Goal: Task Accomplishment & Management: Use online tool/utility

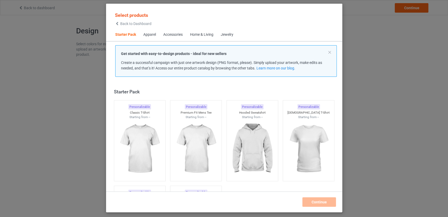
scroll to position [6, 0]
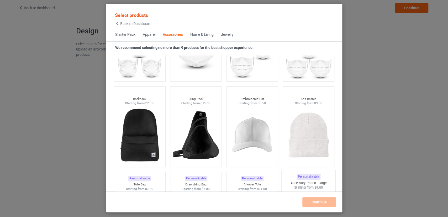
scroll to position [1582, 0]
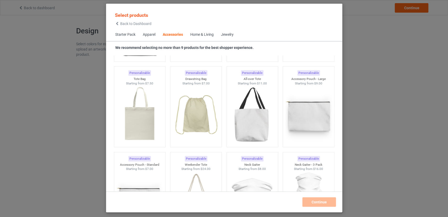
click at [204, 35] on div "Home & Living" at bounding box center [201, 34] width 23 height 5
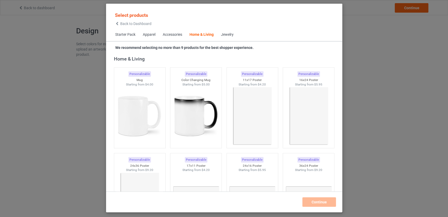
click at [231, 35] on div "Jewelry" at bounding box center [227, 34] width 13 height 5
click at [224, 34] on div "Jewelry" at bounding box center [227, 34] width 13 height 5
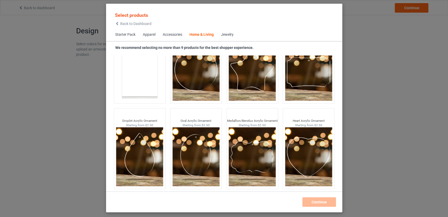
scroll to position [0, 0]
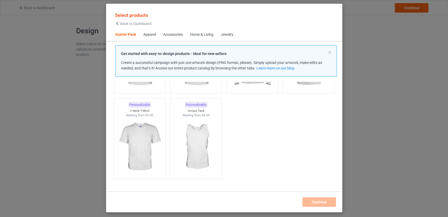
scroll to position [175, 0]
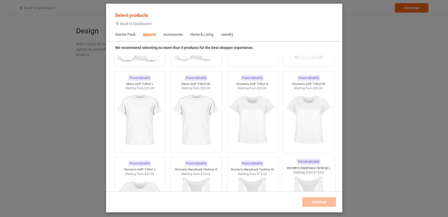
scroll to position [934, 0]
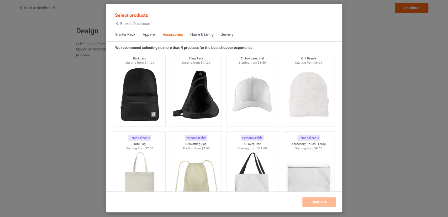
scroll to position [1605, 0]
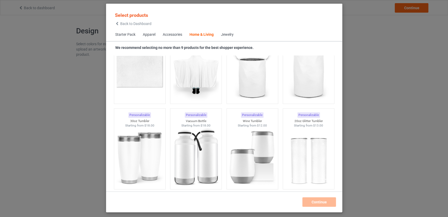
scroll to position [4466, 0]
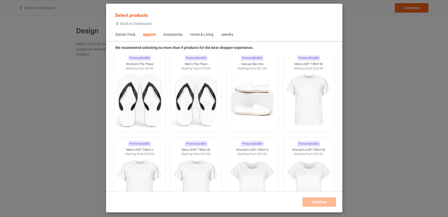
scroll to position [856, 0]
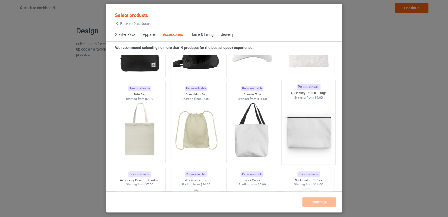
scroll to position [1557, 0]
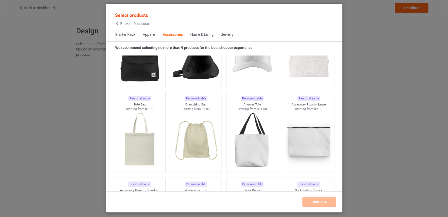
click at [131, 34] on span "Starter Pack" at bounding box center [126, 34] width 28 height 13
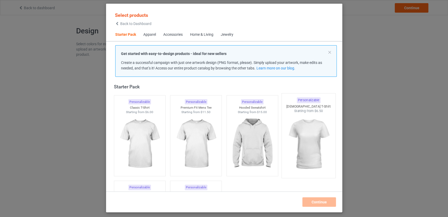
scroll to position [5, 0]
click at [380, 70] on div "Select products Back to Dashboard Starter Pack Apparel Accessories Home & Livin…" at bounding box center [224, 108] width 448 height 217
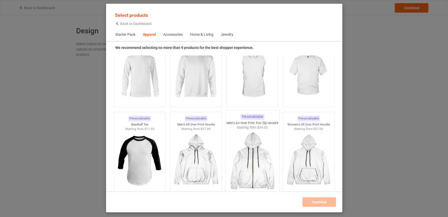
scroll to position [482, 0]
